Goal: Book appointment/travel/reservation

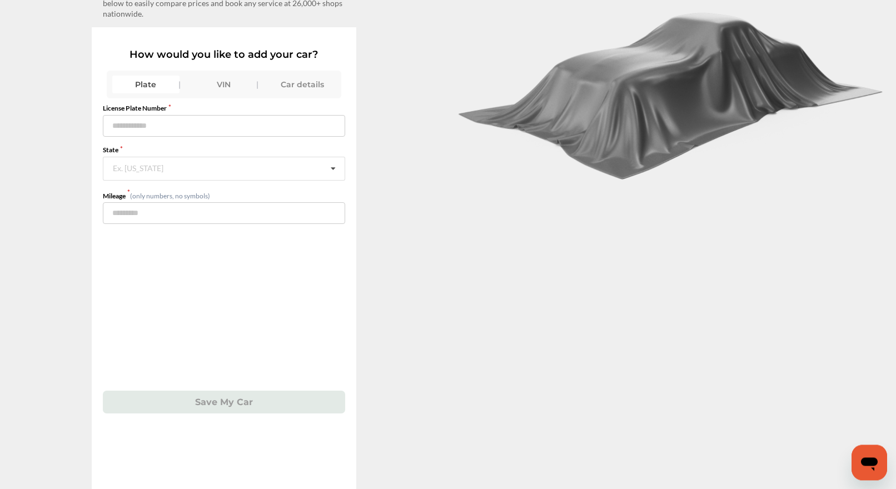
scroll to position [103, 0]
click at [231, 76] on div "VIN" at bounding box center [224, 84] width 67 height 18
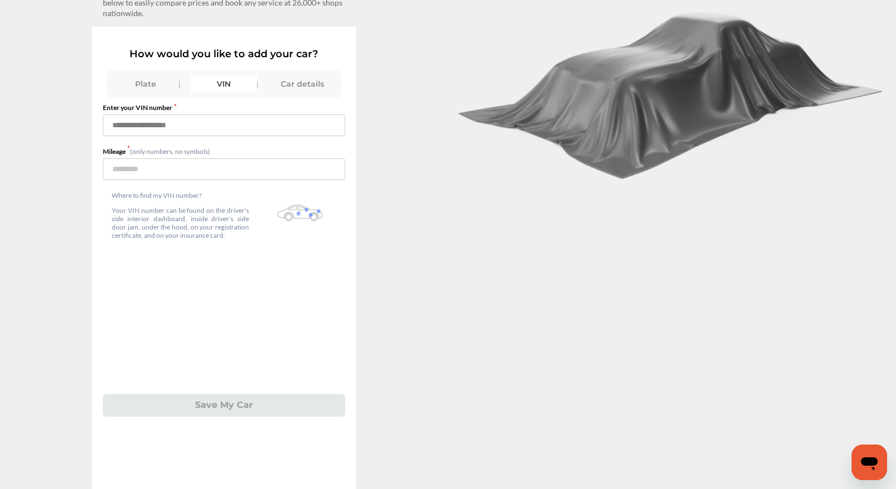
click at [134, 118] on input "text" at bounding box center [224, 125] width 242 height 22
type input "**********"
click at [167, 163] on input "number" at bounding box center [224, 169] width 242 height 22
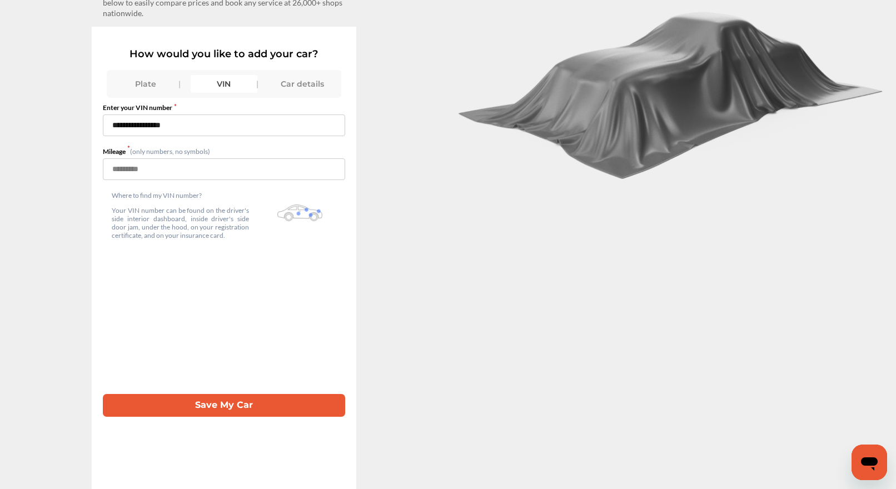
type input "******"
click at [233, 404] on button "Save My Car" at bounding box center [224, 405] width 242 height 23
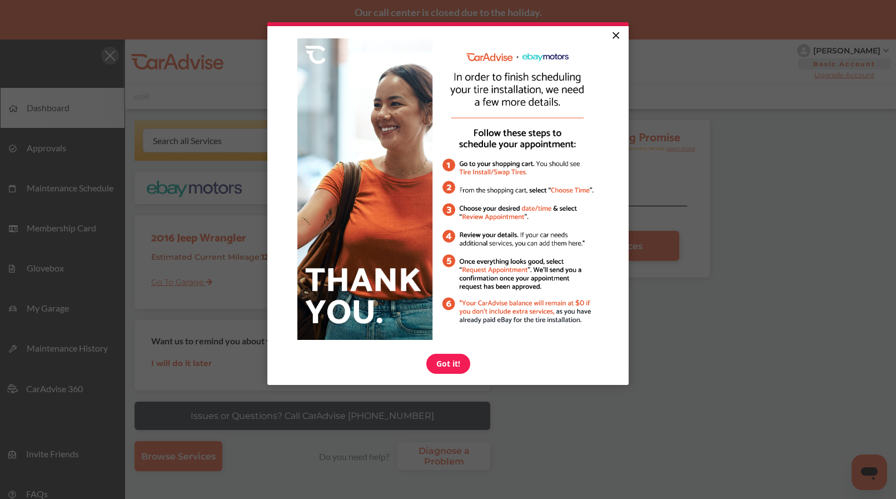
click at [616, 37] on link "×" at bounding box center [615, 36] width 19 height 20
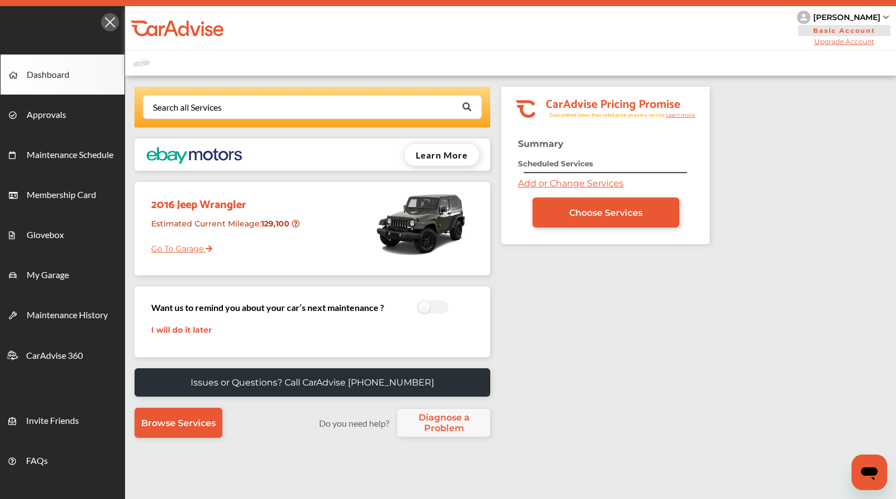
scroll to position [57, 0]
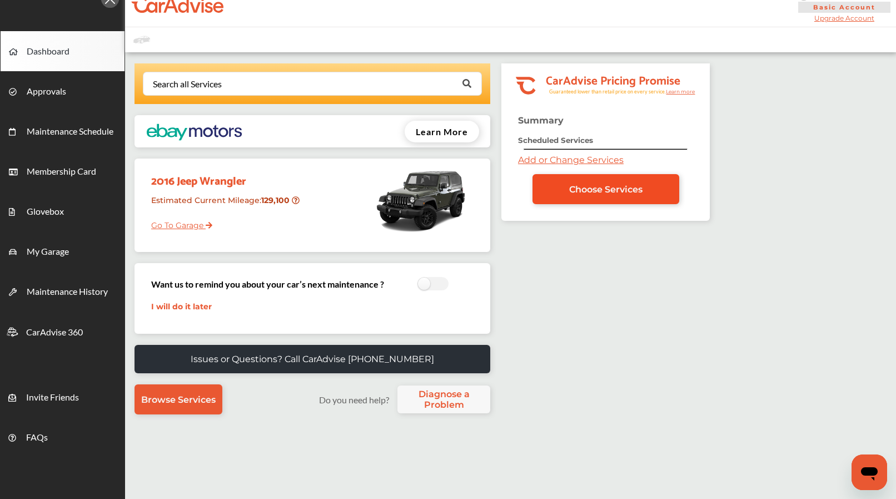
click at [616, 187] on span "Choose Services" at bounding box center [605, 189] width 73 height 11
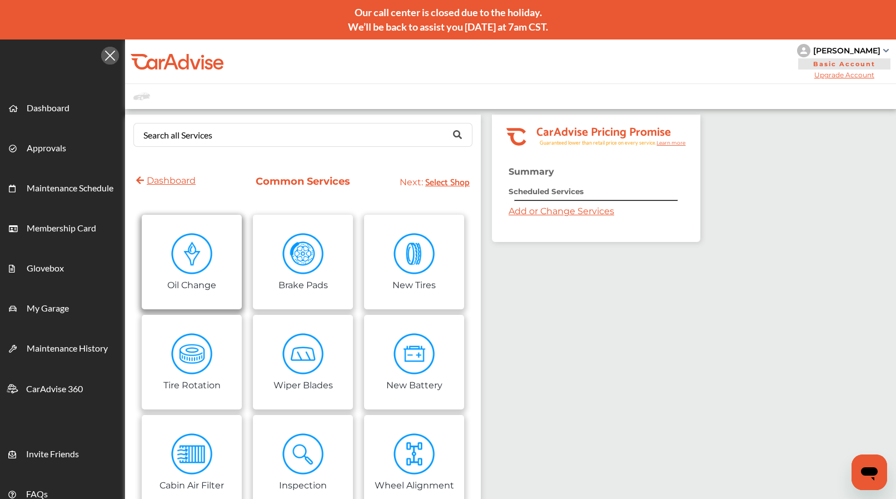
scroll to position [57, 0]
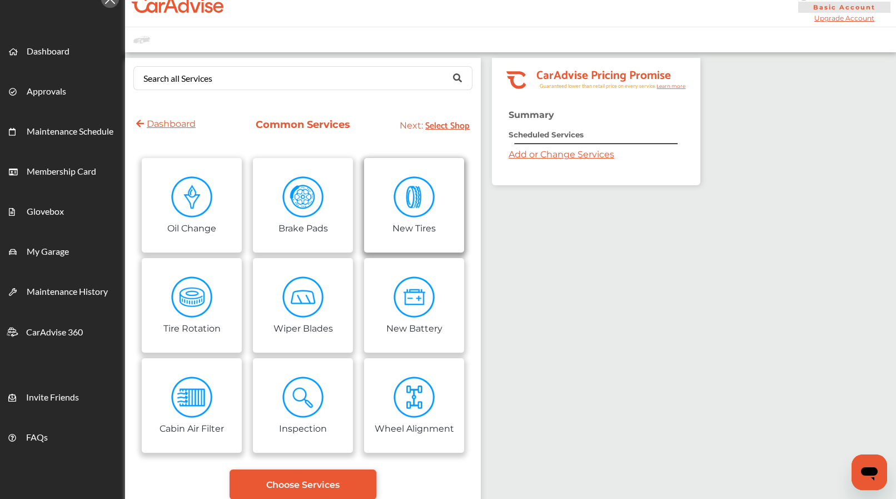
click at [417, 202] on img at bounding box center [415, 197] width 42 height 42
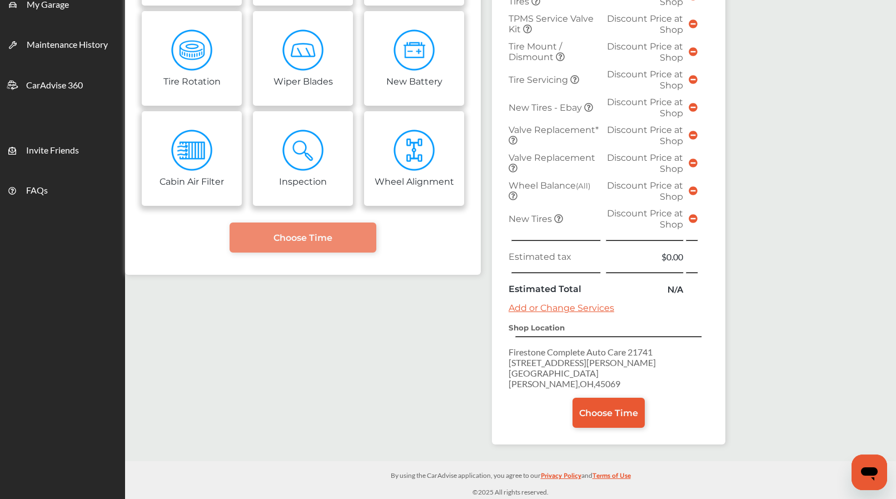
scroll to position [346, 0]
click at [605, 409] on span "Choose Time" at bounding box center [608, 412] width 59 height 11
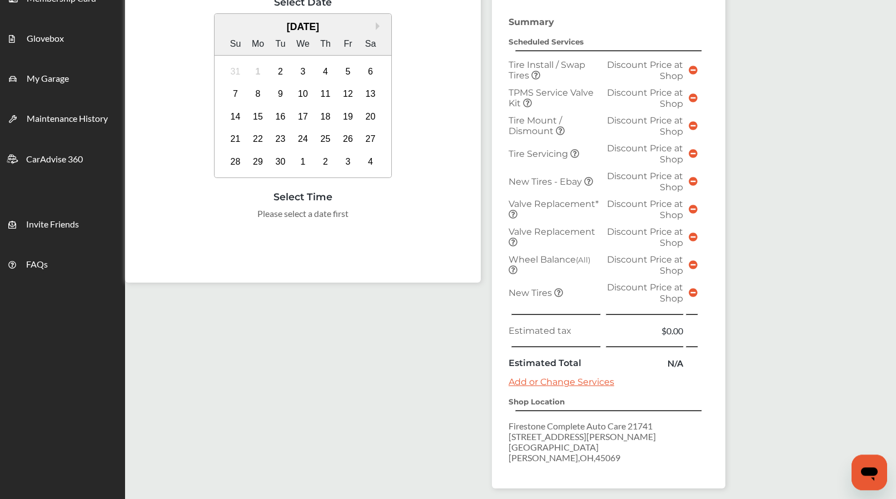
scroll to position [202, 0]
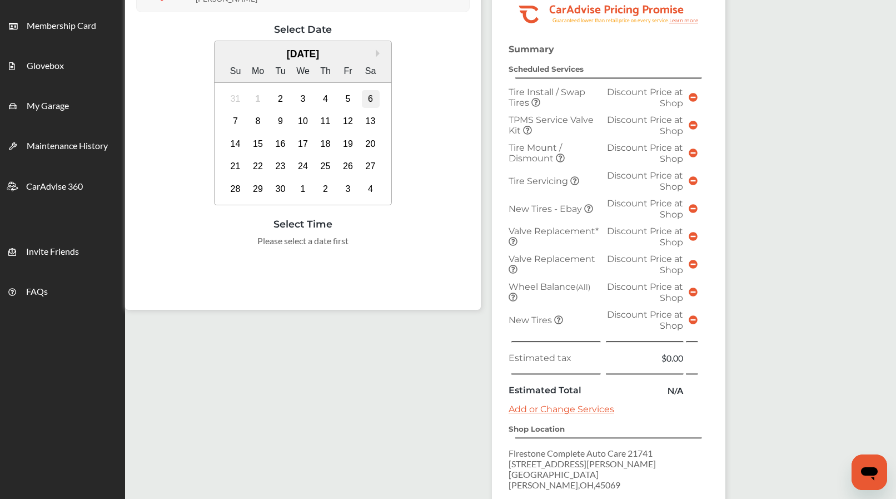
click at [373, 97] on div "6" at bounding box center [371, 99] width 18 height 18
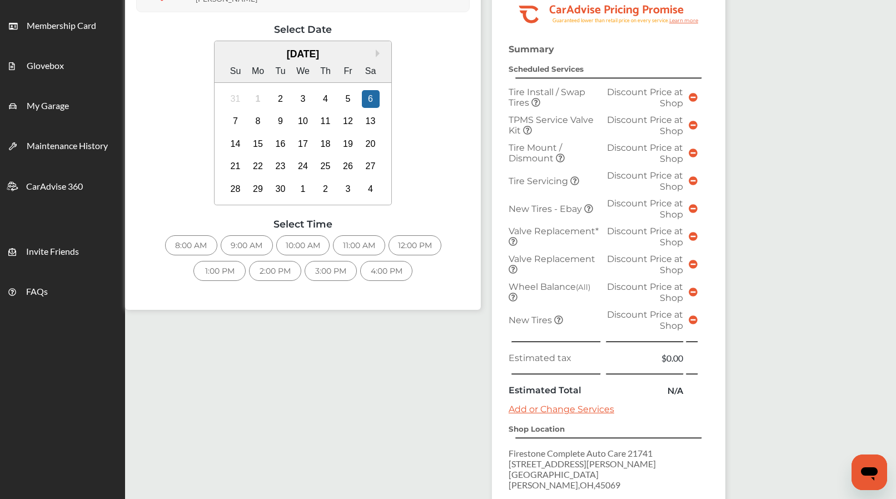
click at [201, 241] on div "8:00 AM" at bounding box center [191, 245] width 52 height 20
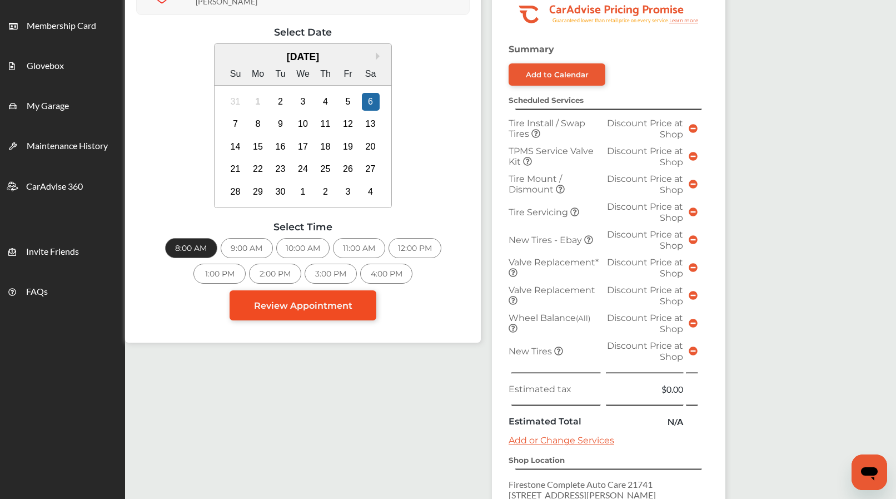
click at [316, 300] on span "Review Appointment" at bounding box center [303, 305] width 98 height 11
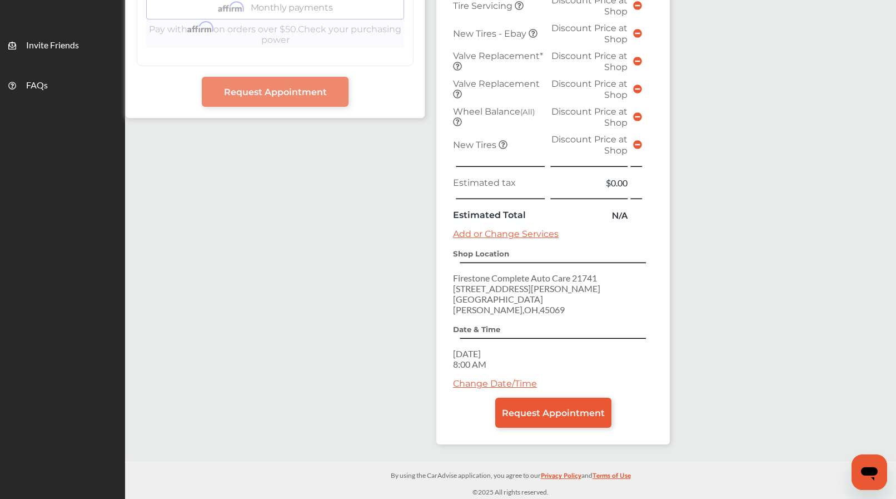
scroll to position [455, 0]
click at [569, 412] on span "Request Appointment" at bounding box center [553, 412] width 103 height 11
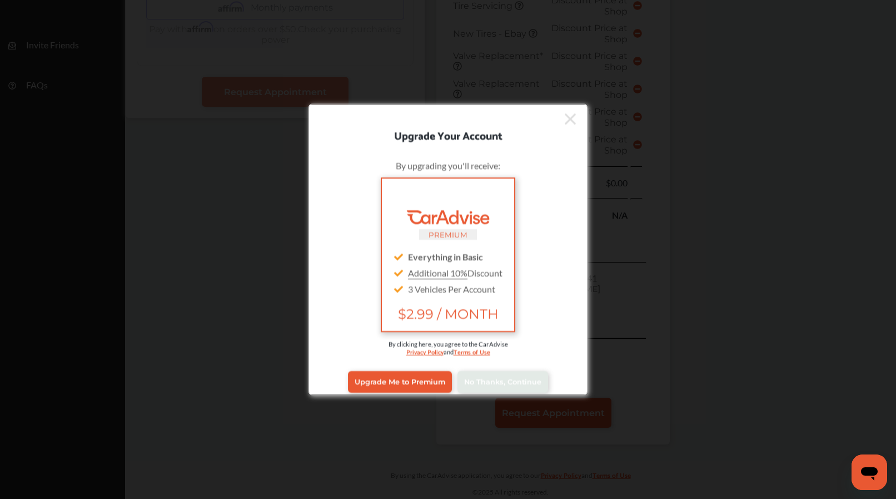
click at [565, 113] on icon at bounding box center [570, 118] width 11 height 11
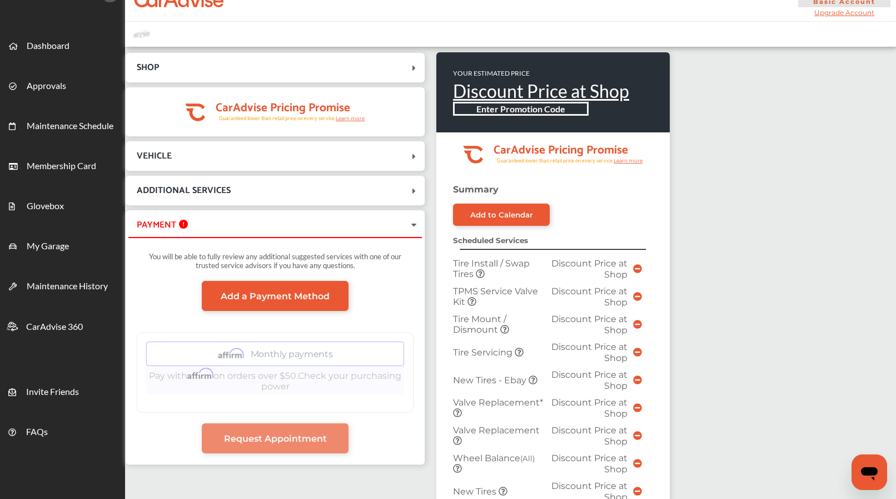
scroll to position [0, 0]
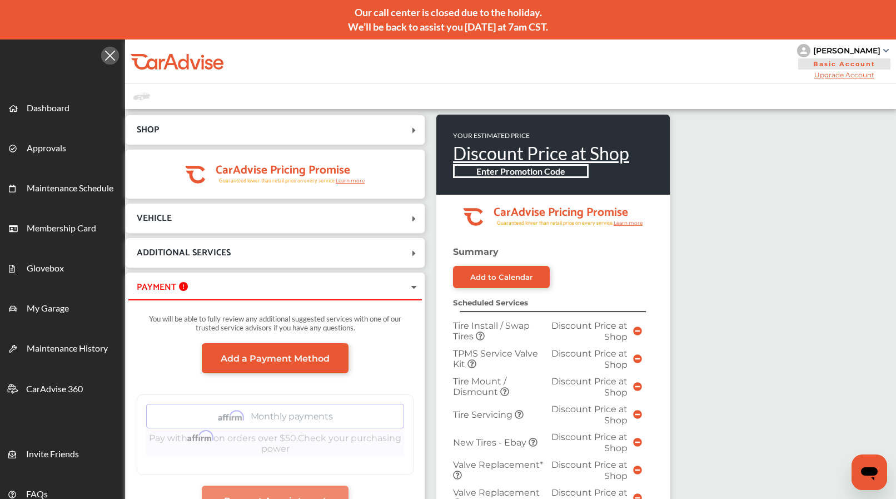
click at [883, 51] on img at bounding box center [886, 50] width 6 height 3
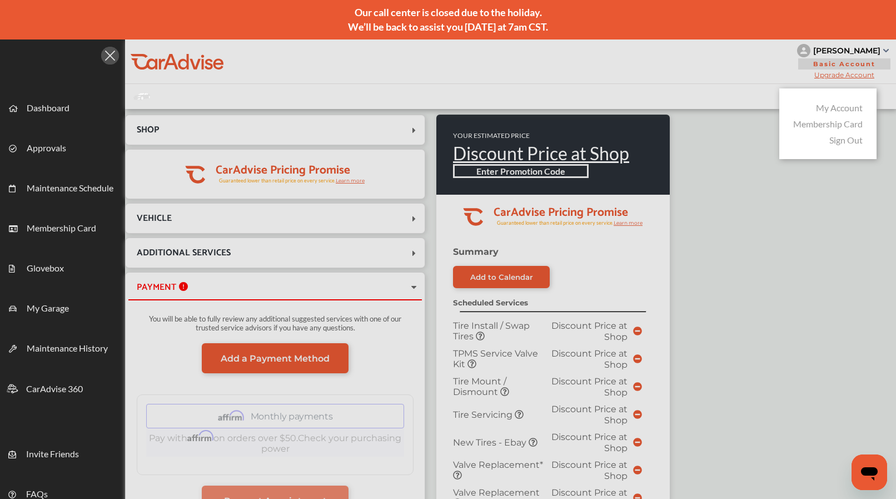
click at [841, 142] on link "Sign Out" at bounding box center [845, 140] width 33 height 11
